Goal: Consume media (video, audio): Consume media (video, audio)

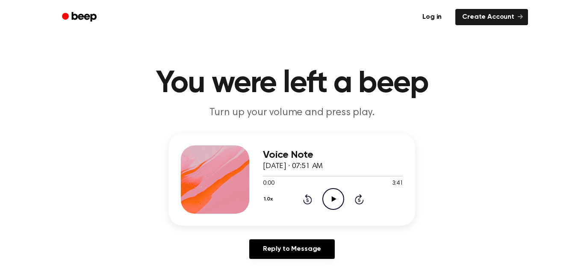
click at [330, 198] on icon "Play Audio" at bounding box center [333, 199] width 22 height 22
click at [303, 199] on icon "Rewind 5 seconds" at bounding box center [307, 199] width 9 height 11
click at [307, 198] on icon at bounding box center [307, 199] width 9 height 10
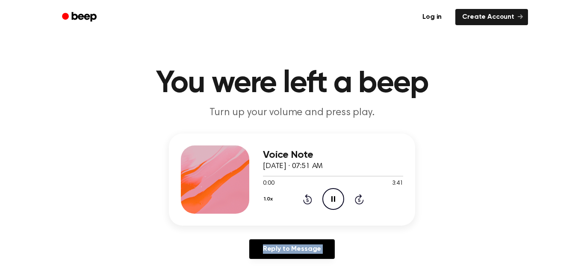
click at [307, 198] on icon at bounding box center [307, 199] width 9 height 10
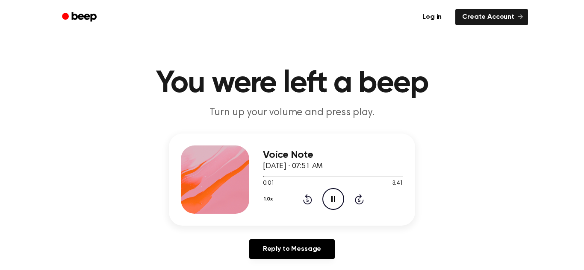
click at [327, 199] on icon "Pause Audio" at bounding box center [333, 199] width 22 height 22
click at [326, 201] on icon "Play Audio" at bounding box center [333, 199] width 22 height 22
click at [326, 201] on icon "Pause Audio" at bounding box center [333, 199] width 22 height 22
click at [326, 201] on icon "Play Audio" at bounding box center [333, 199] width 22 height 22
click at [326, 201] on icon "Pause Audio" at bounding box center [333, 199] width 22 height 22
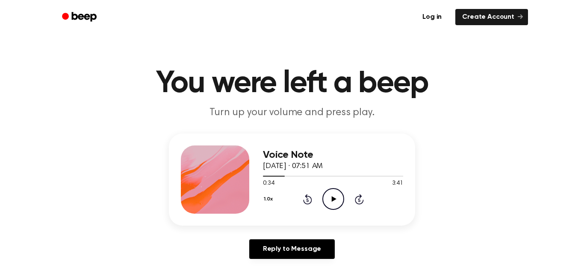
click at [326, 201] on icon "Play Audio" at bounding box center [333, 199] width 22 height 22
click at [326, 201] on icon "Pause Audio" at bounding box center [333, 199] width 22 height 22
click at [326, 201] on icon "Play Audio" at bounding box center [333, 199] width 22 height 22
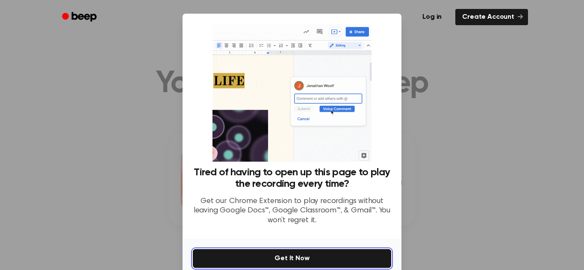
click at [356, 256] on button "Get It Now" at bounding box center [292, 259] width 198 height 19
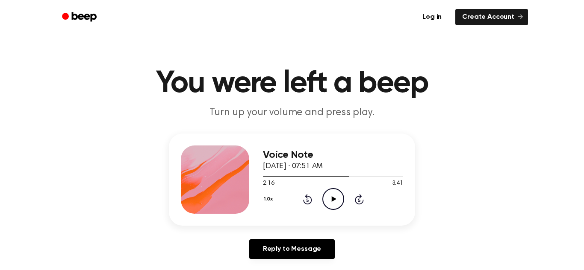
click at [332, 197] on icon "Play Audio" at bounding box center [333, 199] width 22 height 22
click at [332, 197] on icon at bounding box center [333, 200] width 4 height 6
click at [332, 197] on icon "Play Audio" at bounding box center [333, 199] width 22 height 22
click at [332, 197] on icon at bounding box center [333, 200] width 4 height 6
click at [332, 197] on icon "Play Audio" at bounding box center [333, 199] width 22 height 22
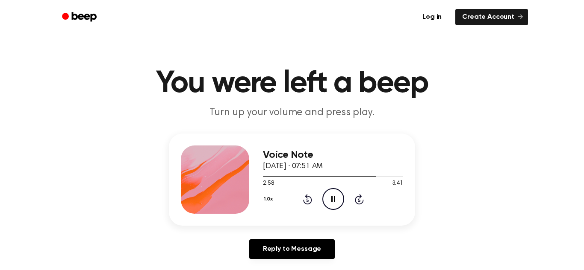
click at [332, 197] on icon at bounding box center [333, 200] width 4 height 6
click at [332, 197] on icon "Play Audio" at bounding box center [333, 199] width 22 height 22
click at [330, 205] on icon "Pause Audio" at bounding box center [333, 199] width 22 height 22
